Goal: Navigation & Orientation: Find specific page/section

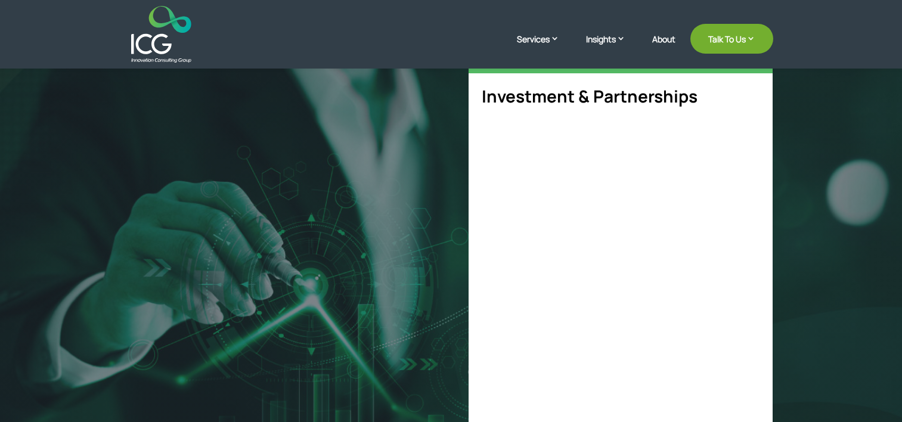
scroll to position [418, 0]
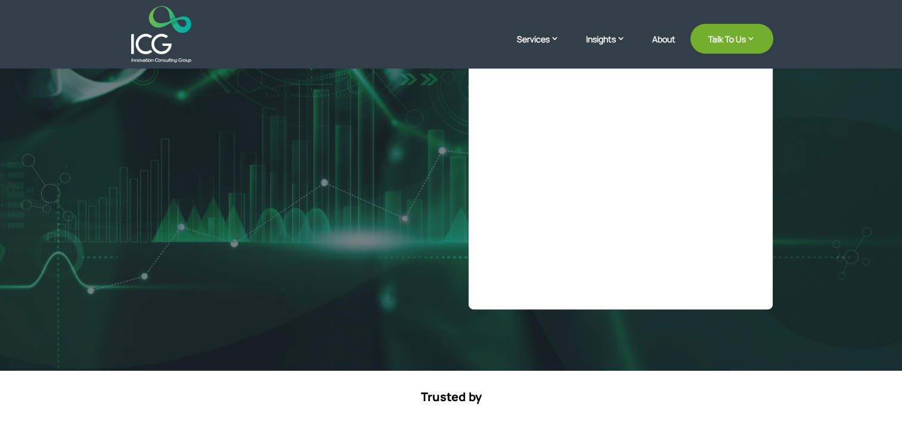
select select "**"
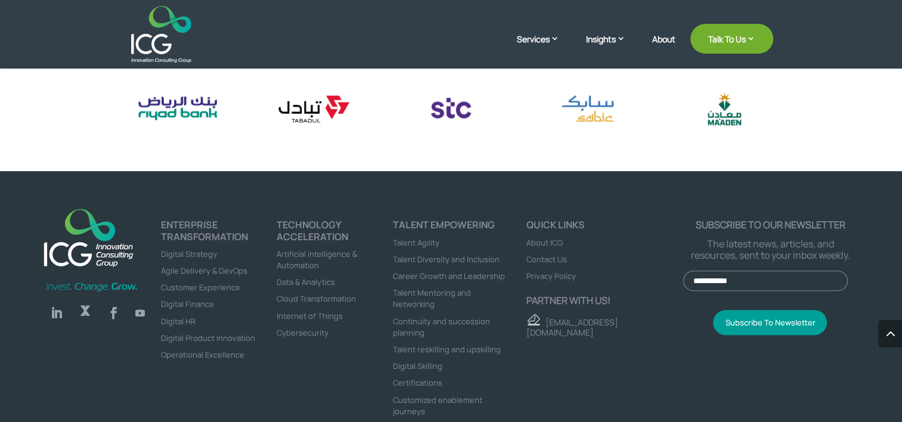
scroll to position [725, 0]
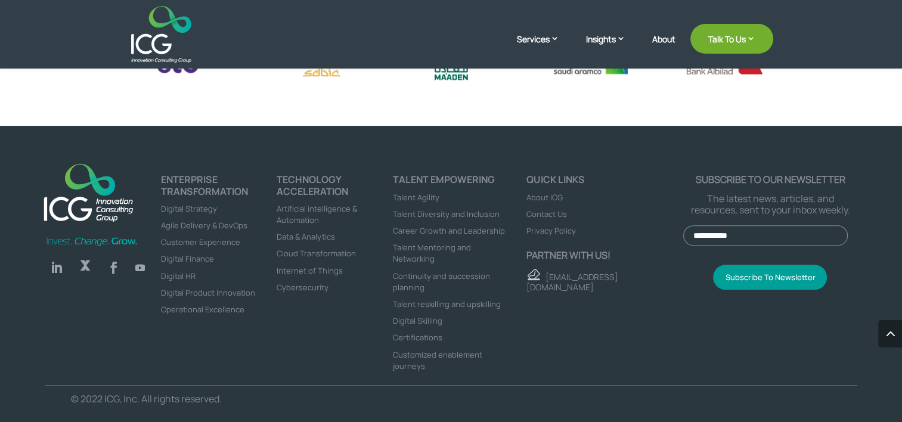
click at [563, 196] on li "About ICG" at bounding box center [605, 196] width 157 height 11
click at [556, 193] on span "About ICG" at bounding box center [545, 197] width 36 height 11
click at [551, 209] on span "Contact Us" at bounding box center [547, 214] width 41 height 11
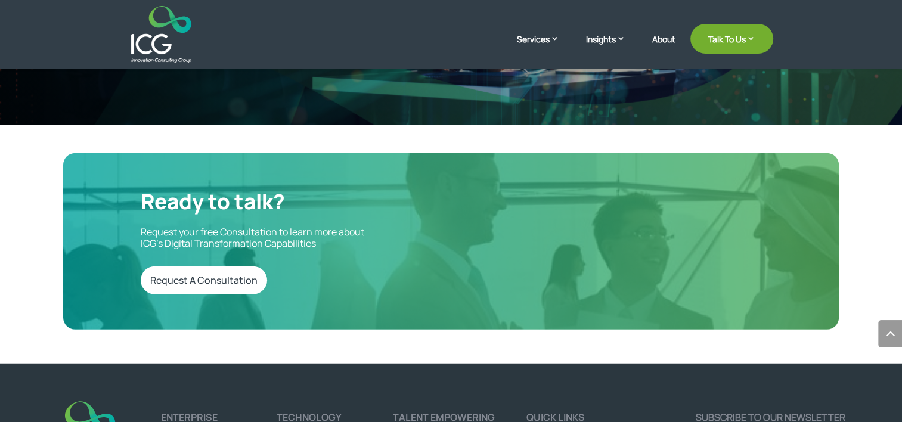
scroll to position [3299, 0]
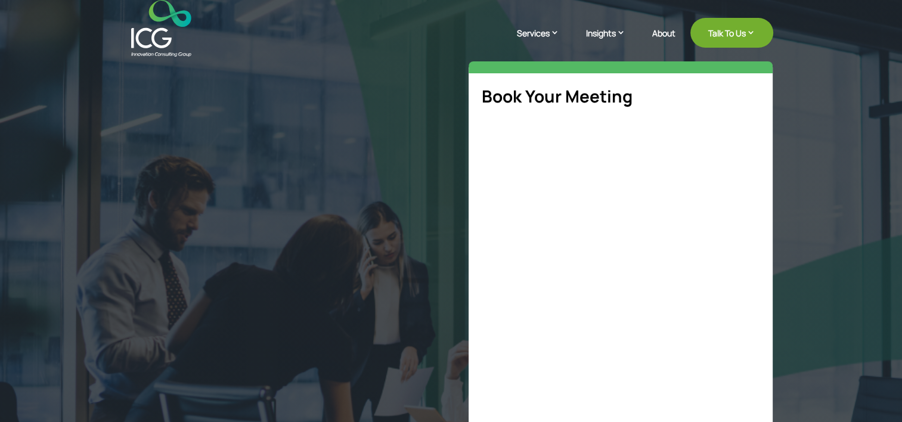
select select "**"
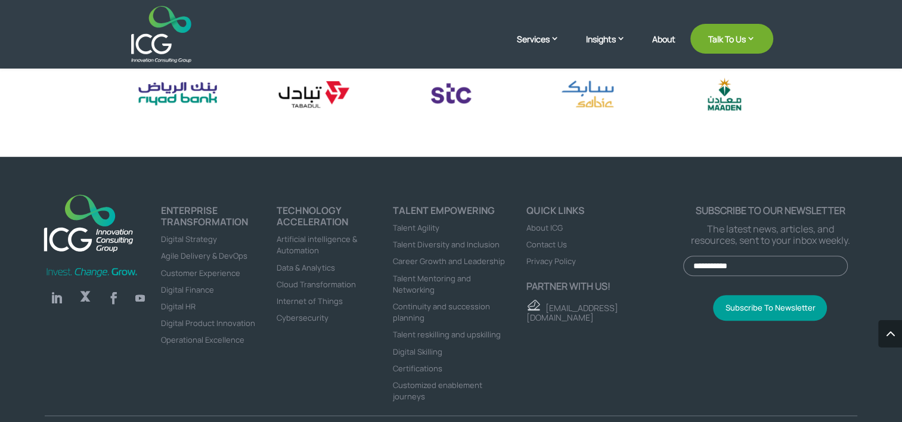
scroll to position [687, 0]
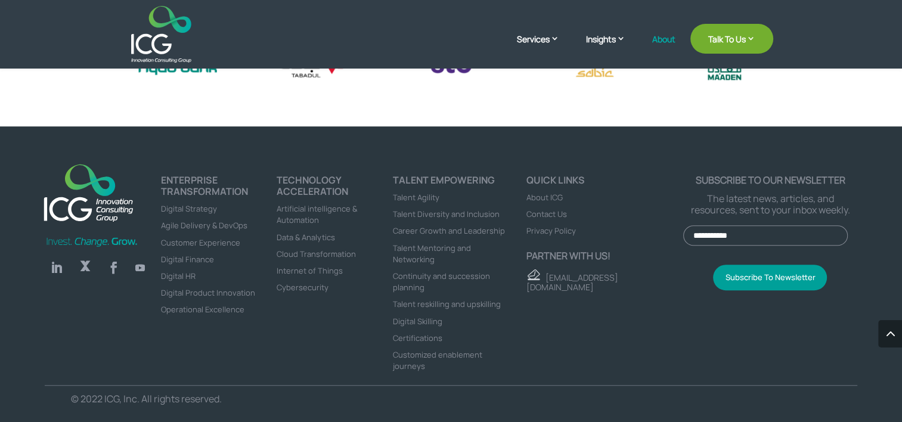
click at [673, 40] on link "About" at bounding box center [664, 49] width 23 height 28
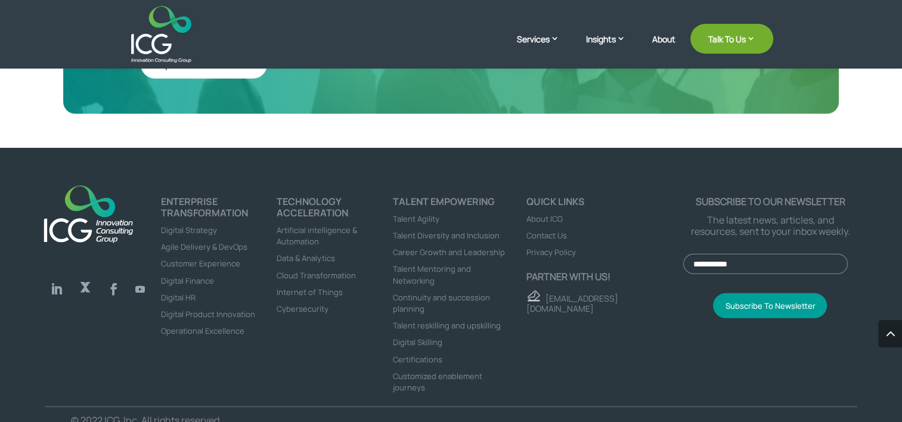
scroll to position [3299, 0]
